Goal: Task Accomplishment & Management: Use online tool/utility

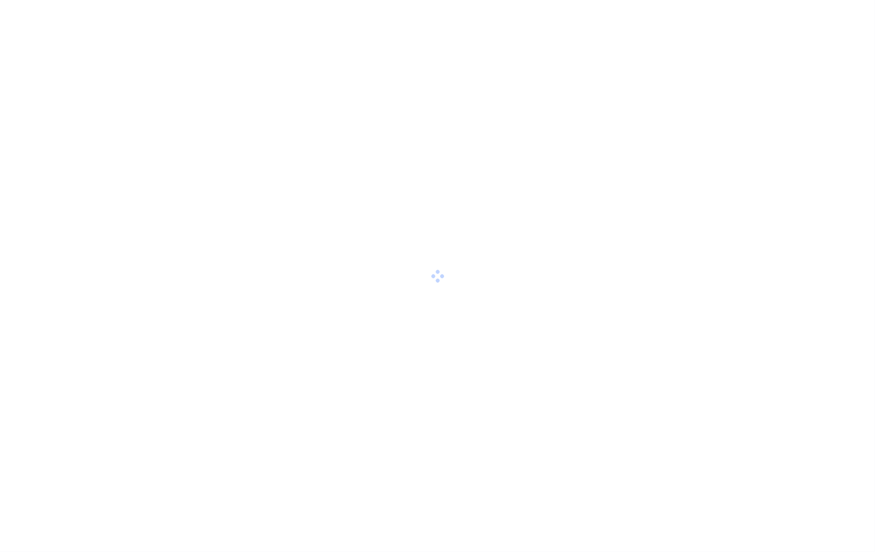
click at [180, 344] on div at bounding box center [437, 276] width 875 height 552
